Goal: Information Seeking & Learning: Find specific fact

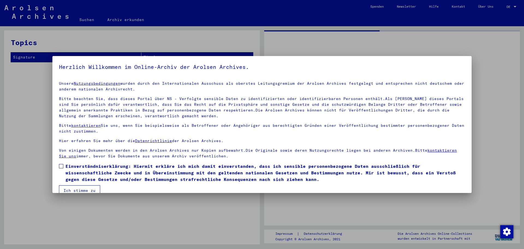
click at [62, 166] on span at bounding box center [61, 166] width 4 height 4
click at [73, 189] on button "Ich stimme zu" at bounding box center [79, 190] width 41 height 10
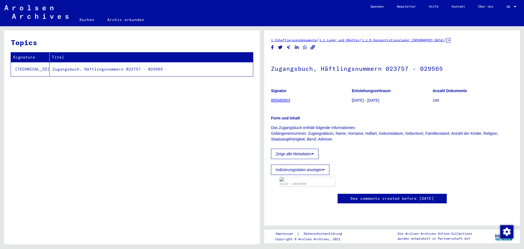
click at [74, 70] on td "Zugangsbuch, Häftlingsnummern 023757 - 029565" at bounding box center [151, 69] width 203 height 14
click at [284, 101] on link "805460003" at bounding box center [280, 100] width 19 height 4
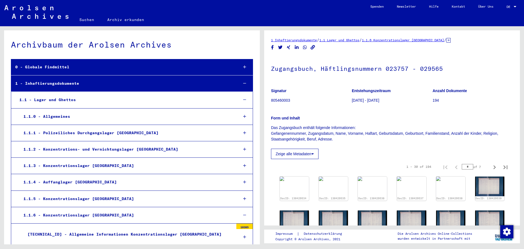
click at [83, 19] on link "Suchen" at bounding box center [87, 19] width 28 height 13
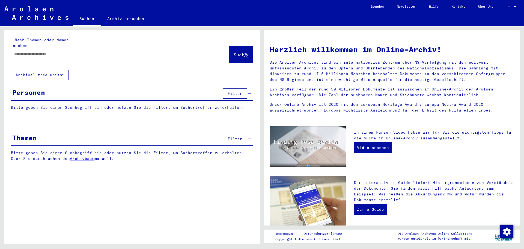
click at [70, 51] on input "text" at bounding box center [113, 54] width 199 height 6
type input "**********"
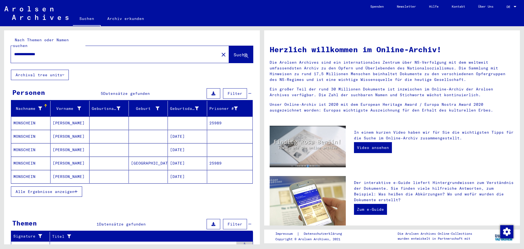
click at [49, 189] on span "Alle Ergebnisse anzeigen" at bounding box center [45, 191] width 59 height 5
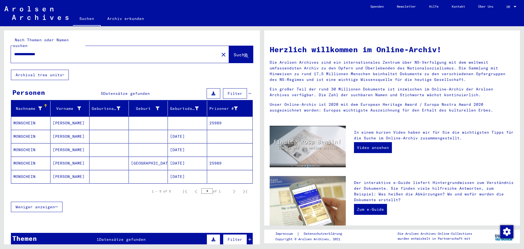
click at [30, 157] on mat-cell "MONSCHEIN" at bounding box center [30, 162] width 39 height 13
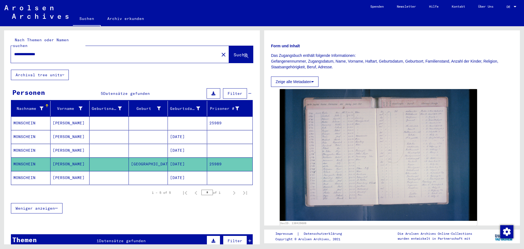
scroll to position [82, 0]
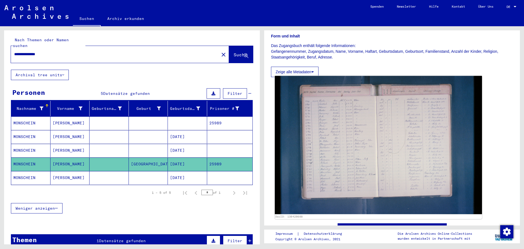
click at [398, 153] on img at bounding box center [378, 145] width 207 height 138
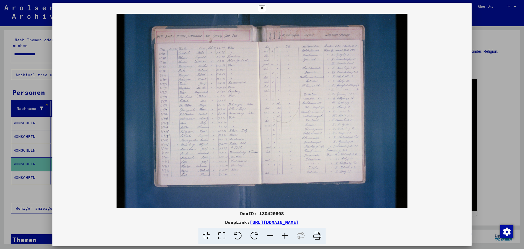
click at [286, 237] on icon at bounding box center [285, 235] width 15 height 17
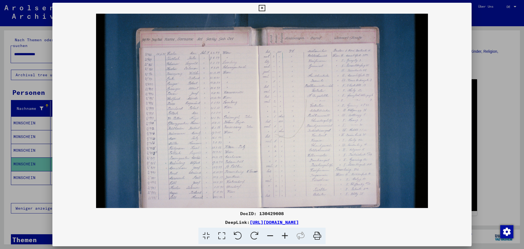
click at [286, 237] on icon at bounding box center [285, 235] width 15 height 17
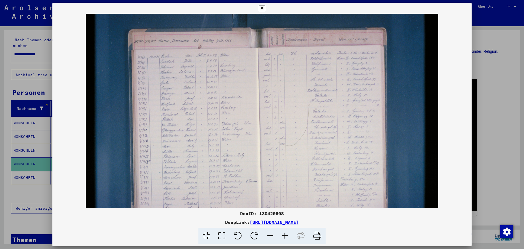
click at [286, 237] on icon at bounding box center [285, 235] width 15 height 17
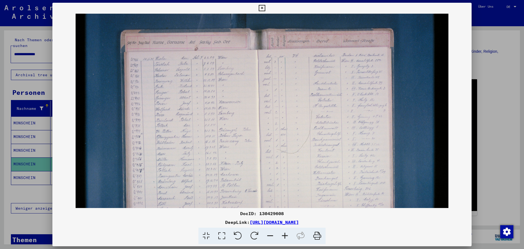
click at [286, 237] on icon at bounding box center [285, 235] width 15 height 17
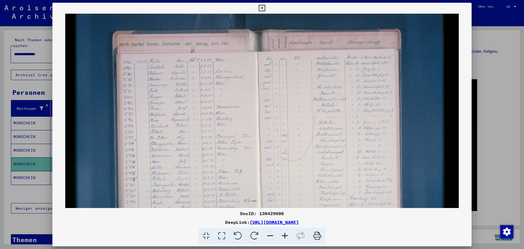
click at [286, 237] on icon at bounding box center [285, 235] width 15 height 17
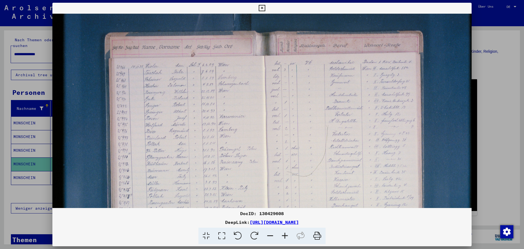
click at [286, 237] on icon at bounding box center [285, 235] width 15 height 17
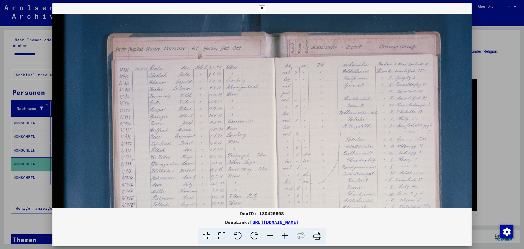
scroll to position [42, 0]
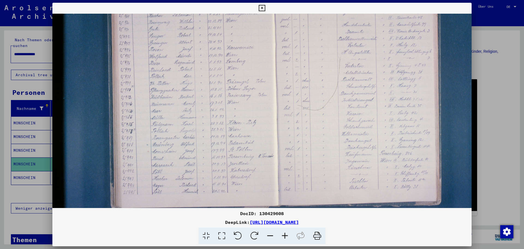
drag, startPoint x: 200, startPoint y: 170, endPoint x: 199, endPoint y: 92, distance: 78.1
click at [199, 92] on img at bounding box center [279, 91] width 455 height 303
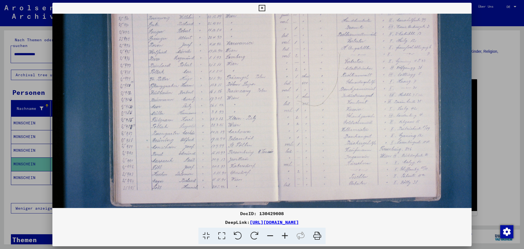
click at [286, 236] on icon at bounding box center [285, 235] width 15 height 17
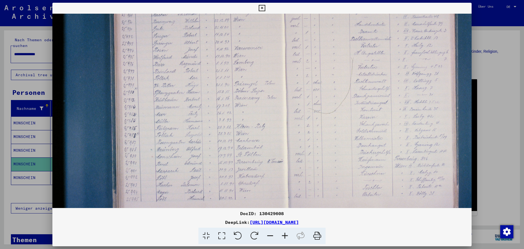
click at [286, 236] on icon at bounding box center [285, 235] width 15 height 17
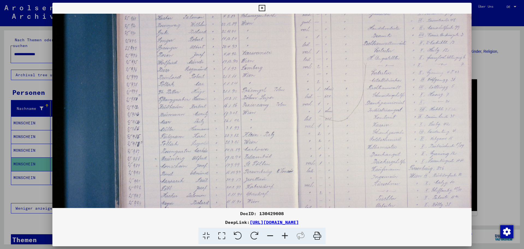
click at [286, 236] on icon at bounding box center [285, 235] width 15 height 17
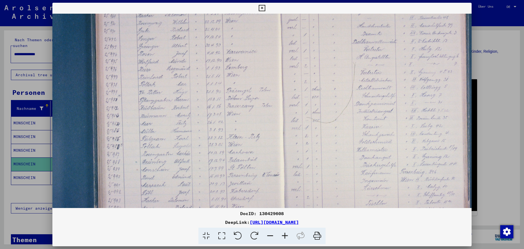
scroll to position [86, 31]
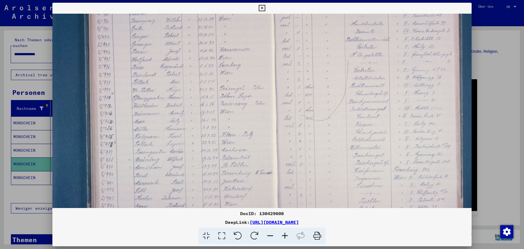
drag, startPoint x: 282, startPoint y: 178, endPoint x: 256, endPoint y: 170, distance: 26.9
click at [251, 170] on img at bounding box center [279, 99] width 517 height 344
click at [283, 233] on icon at bounding box center [285, 235] width 15 height 17
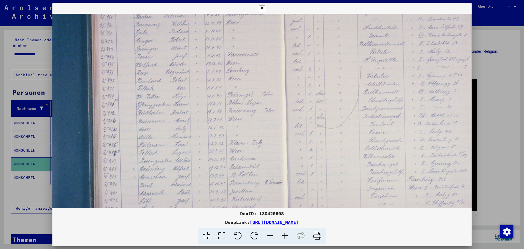
click at [283, 233] on icon at bounding box center [285, 235] width 15 height 17
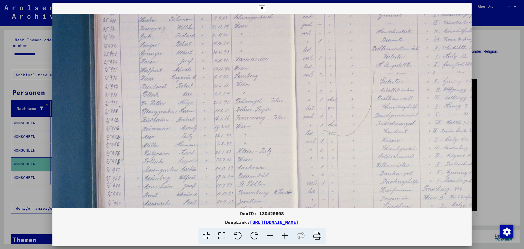
click at [283, 233] on icon at bounding box center [285, 235] width 15 height 17
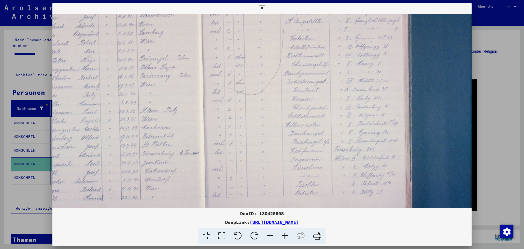
drag, startPoint x: 298, startPoint y: 179, endPoint x: 194, endPoint y: 130, distance: 114.8
click at [194, 130] on img at bounding box center [207, 70] width 578 height 385
click at [284, 235] on icon at bounding box center [285, 235] width 15 height 17
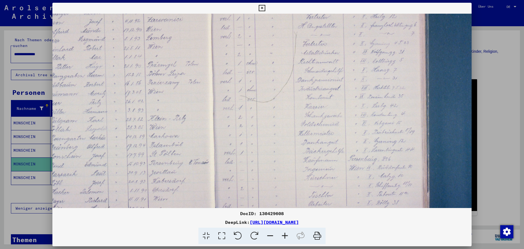
click at [284, 235] on icon at bounding box center [285, 235] width 15 height 17
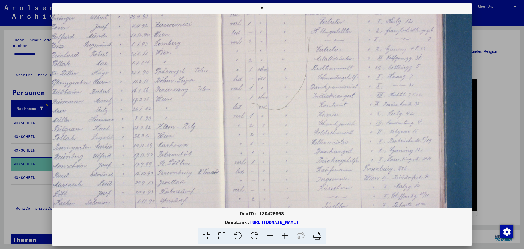
click at [284, 235] on icon at bounding box center [285, 235] width 15 height 17
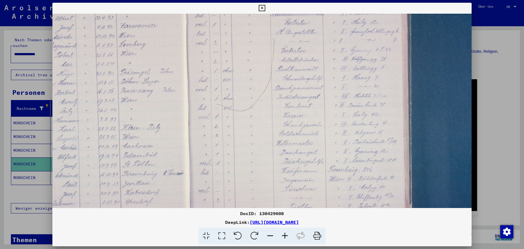
scroll to position [134, 171]
drag, startPoint x: 291, startPoint y: 173, endPoint x: 256, endPoint y: 174, distance: 35.5
click at [256, 174] on img at bounding box center [191, 85] width 619 height 413
click at [261, 8] on icon at bounding box center [262, 8] width 6 height 7
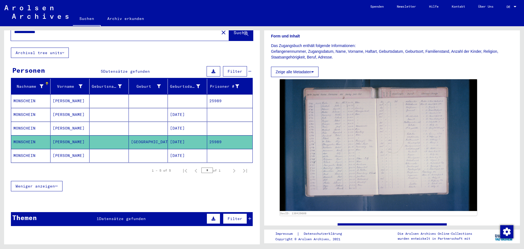
scroll to position [45, 0]
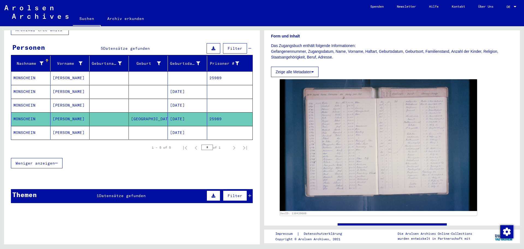
click at [140, 193] on span "Datensätze gefunden" at bounding box center [122, 195] width 47 height 5
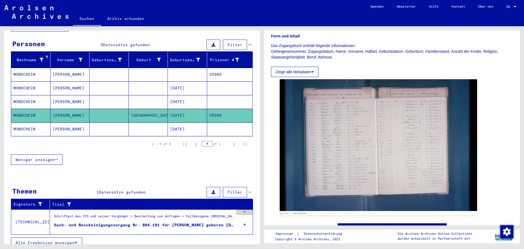
scroll to position [49, 0]
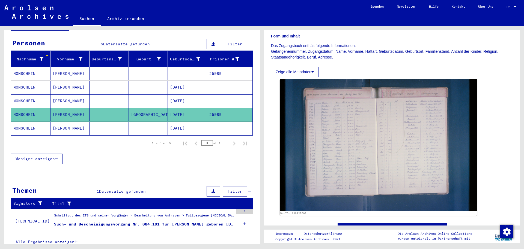
click at [240, 209] on div "5" at bounding box center [244, 211] width 16 height 5
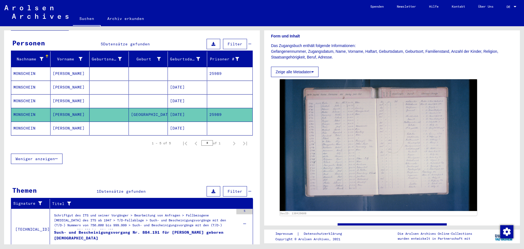
scroll to position [66, 0]
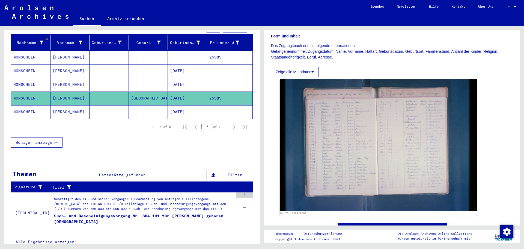
click at [137, 202] on div "Schriftgut des ITS und seiner Vorgänger > Bearbeitung von Anfragen > Fallbezoge…" at bounding box center [144, 205] width 180 height 19
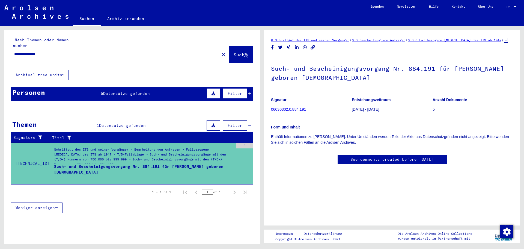
click at [135, 91] on span "Datensätze gefunden" at bounding box center [126, 93] width 47 height 5
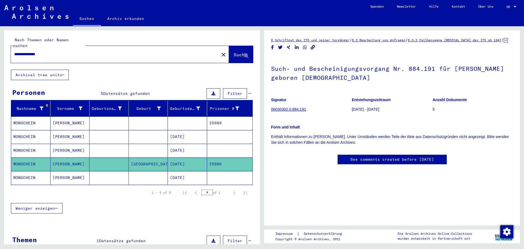
click at [86, 16] on link "Suchen" at bounding box center [87, 19] width 28 height 14
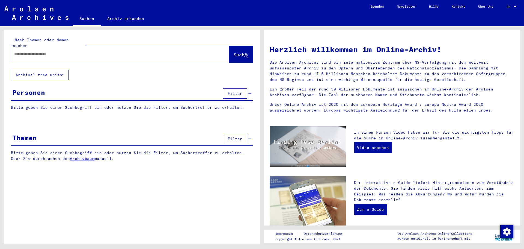
click at [70, 51] on input "text" at bounding box center [113, 54] width 199 height 6
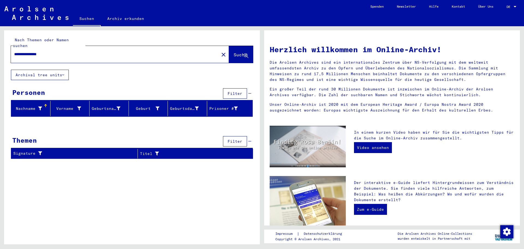
click at [57, 51] on input "**********" at bounding box center [113, 54] width 199 height 6
drag, startPoint x: 54, startPoint y: 48, endPoint x: 39, endPoint y: 48, distance: 15.0
click at [39, 51] on input "**********" at bounding box center [113, 54] width 199 height 6
type input "**********"
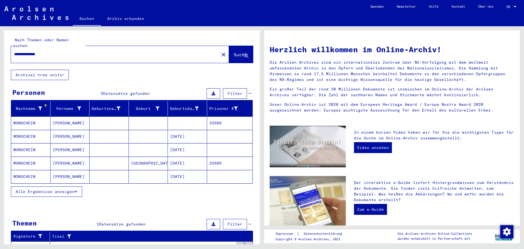
click at [37, 117] on mat-cell "MONSCHEIN" at bounding box center [30, 122] width 39 height 13
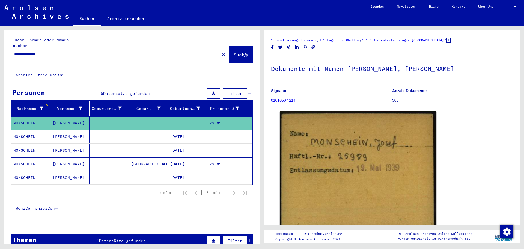
click at [37, 158] on mat-cell "MONSCHEIN" at bounding box center [30, 163] width 39 height 13
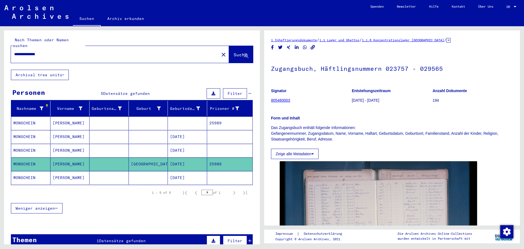
click at [135, 238] on div "1 Datensätze gefunden" at bounding box center [121, 241] width 49 height 6
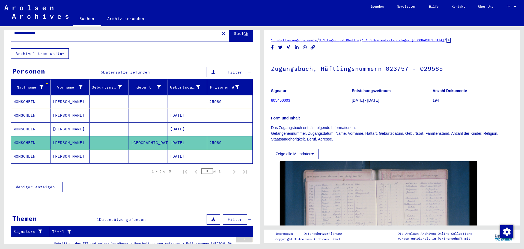
scroll to position [49, 0]
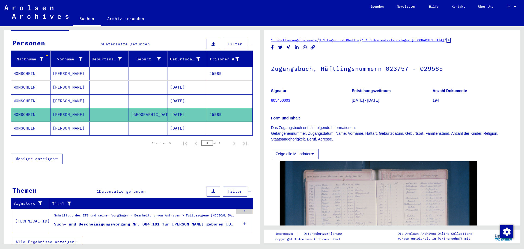
click at [179, 221] on div "Such- und Bescheinigungsvorgang Nr. 884.191 für [PERSON_NAME] geboren [DEMOGRAP…" at bounding box center [144, 224] width 180 height 6
